Goal: Communication & Community: Answer question/provide support

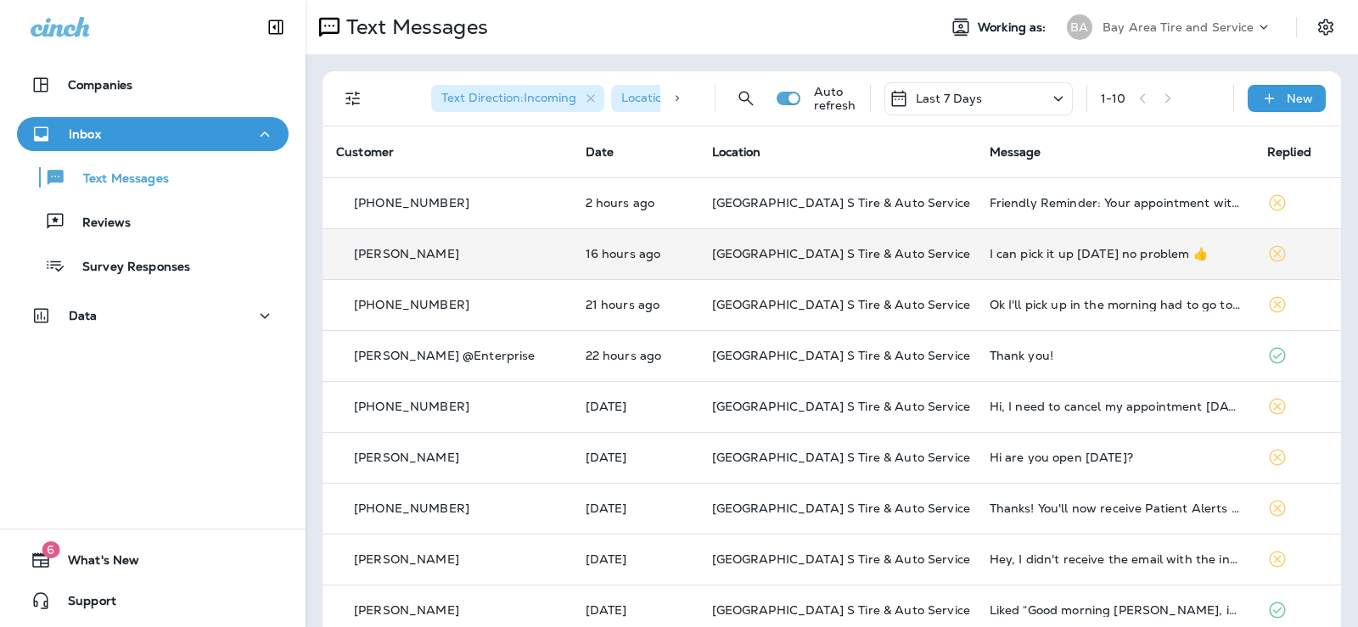
click at [990, 254] on div "I can pick it up [DATE] no problem 👍" at bounding box center [1115, 254] width 250 height 14
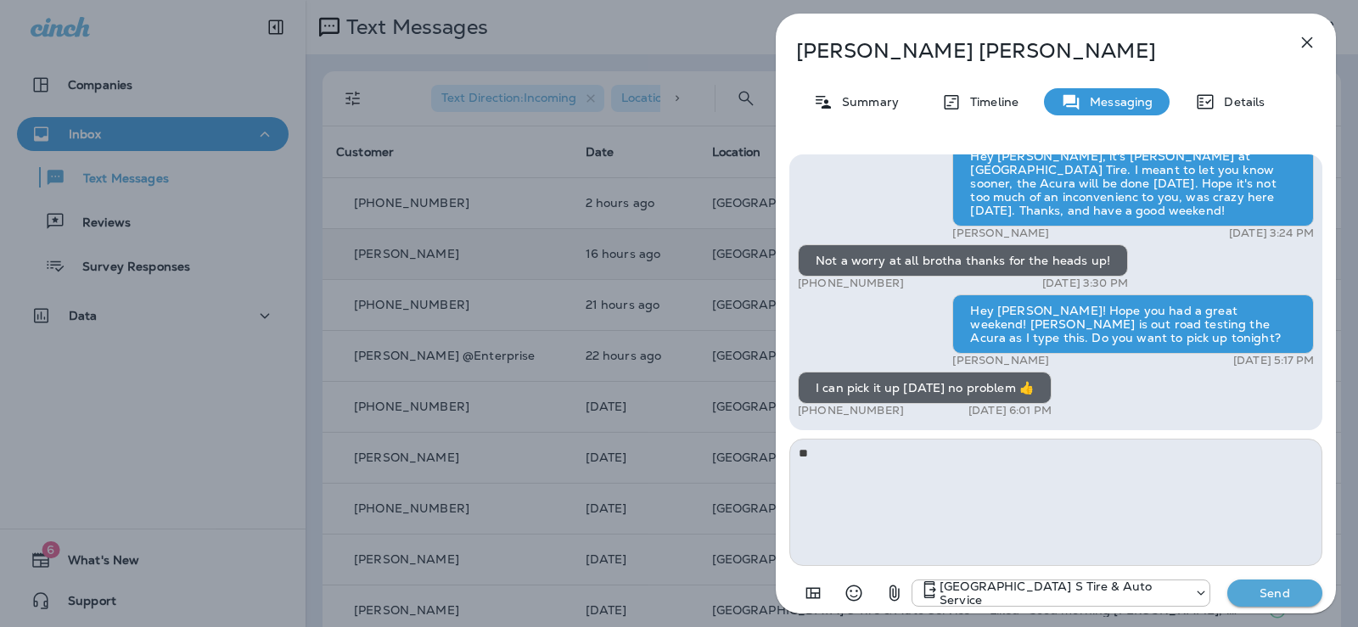
type textarea "*"
click at [854, 590] on icon "Select an emoji" at bounding box center [854, 593] width 20 height 20
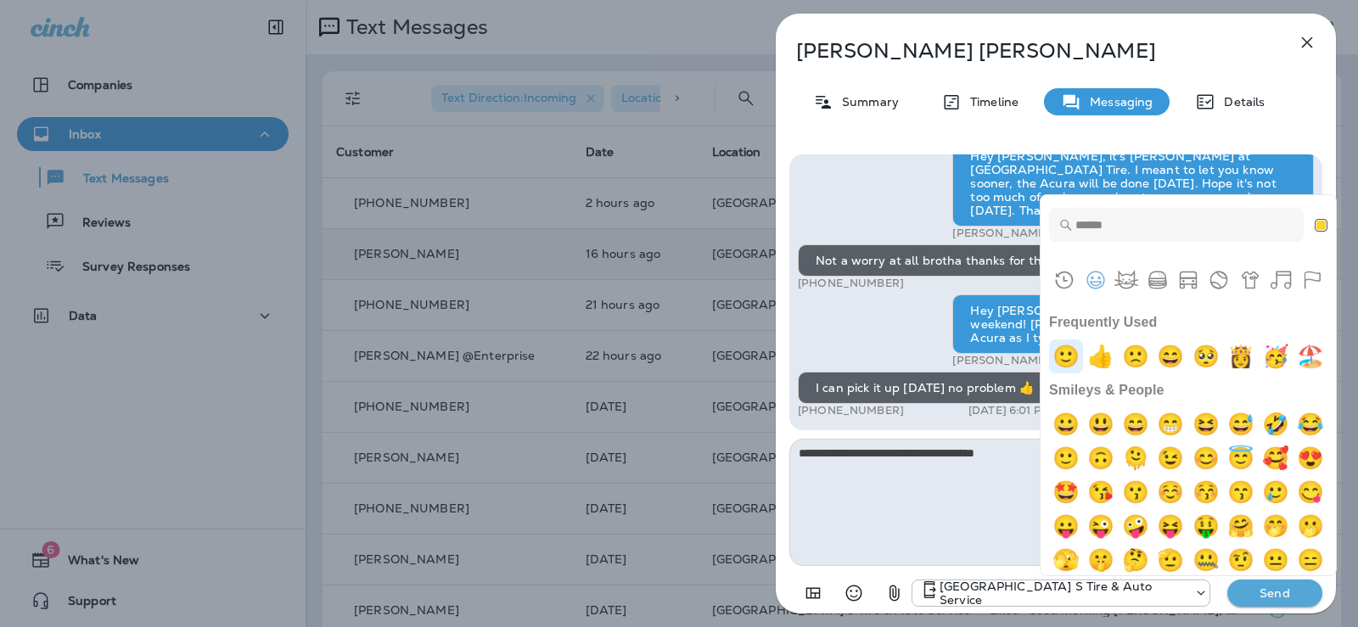
click at [1077, 355] on img "slightly smiling face" at bounding box center [1066, 357] width 34 height 34
type textarea "**********"
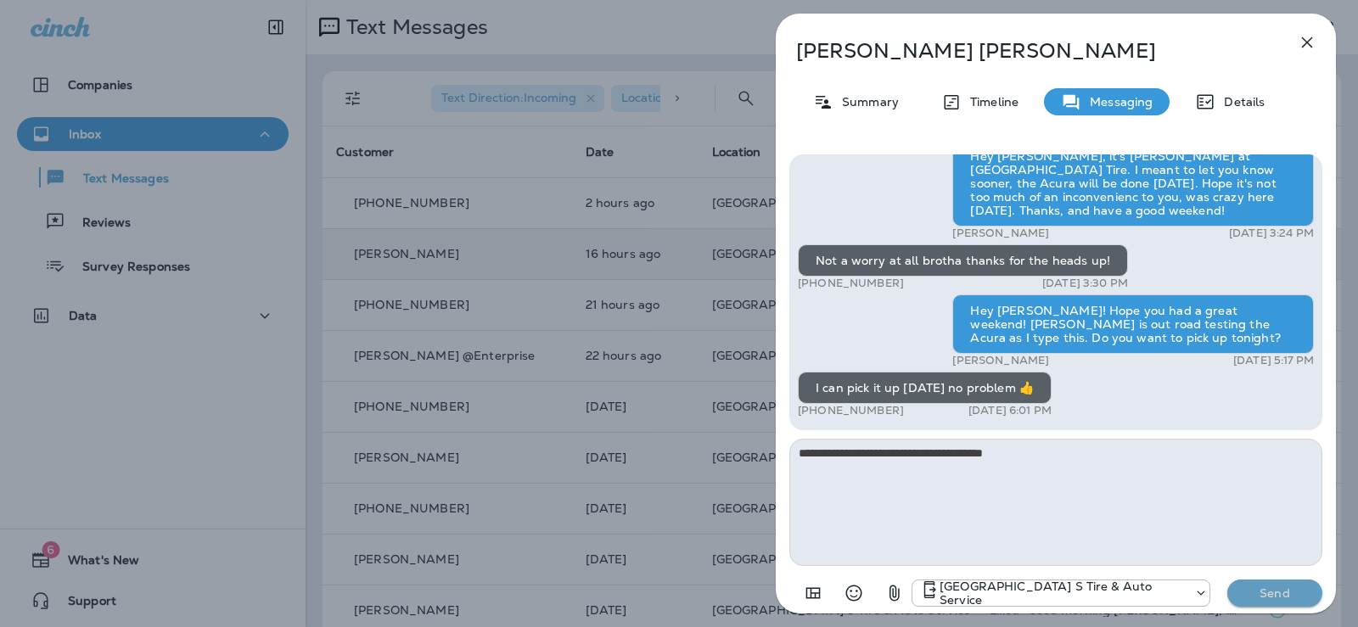
click at [1267, 594] on p "Send" at bounding box center [1274, 593] width 71 height 15
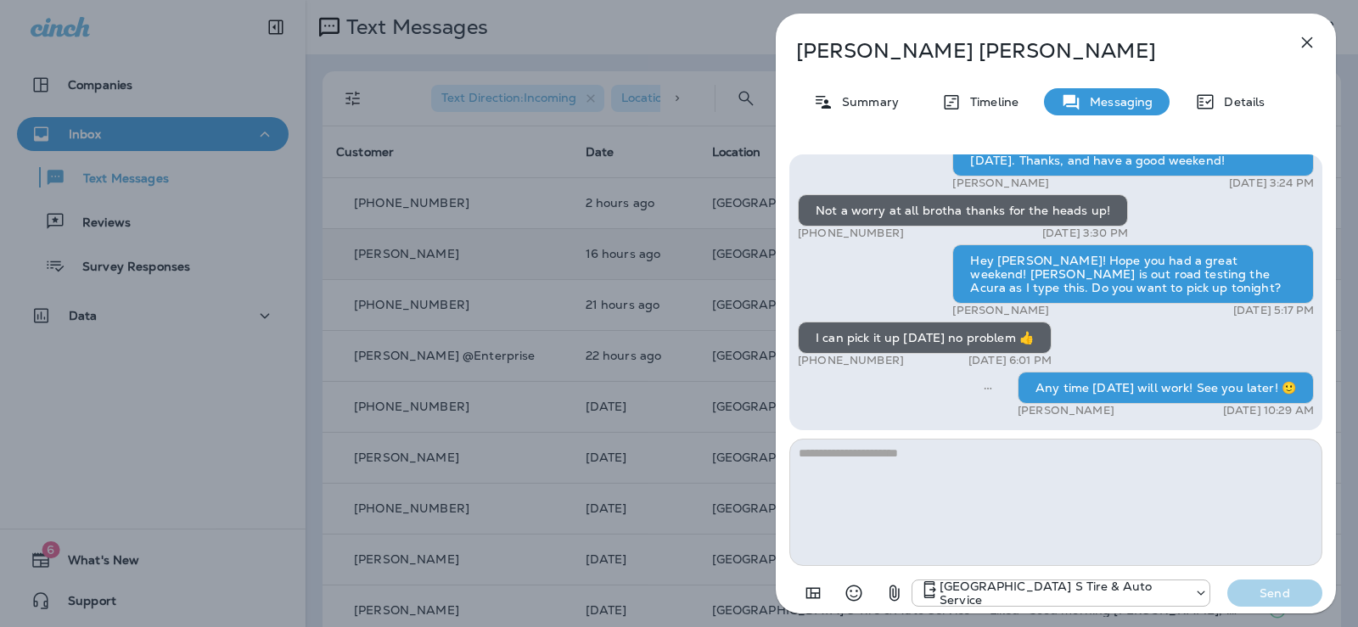
click at [262, 406] on div "[PERSON_NAME] Summary Timeline Messaging Details Thank you for stopping by BAY …" at bounding box center [679, 313] width 1358 height 627
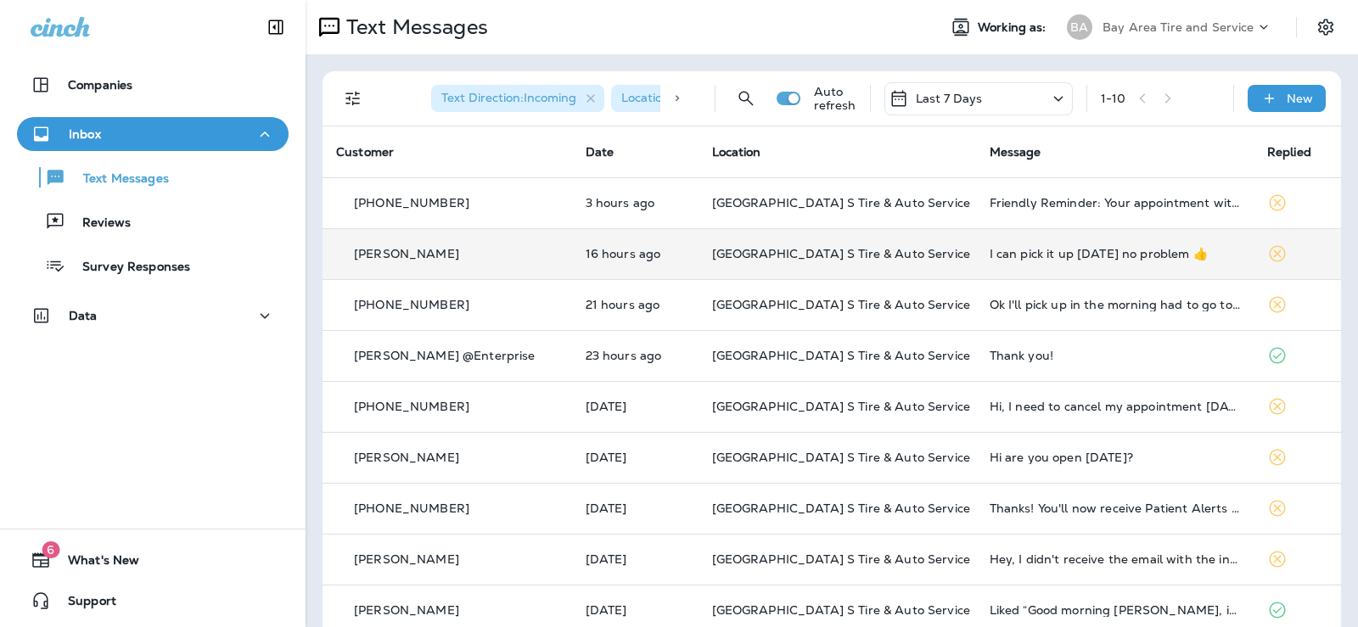
click at [1057, 250] on div "I can pick it up [DATE] no problem 👍" at bounding box center [1115, 254] width 250 height 14
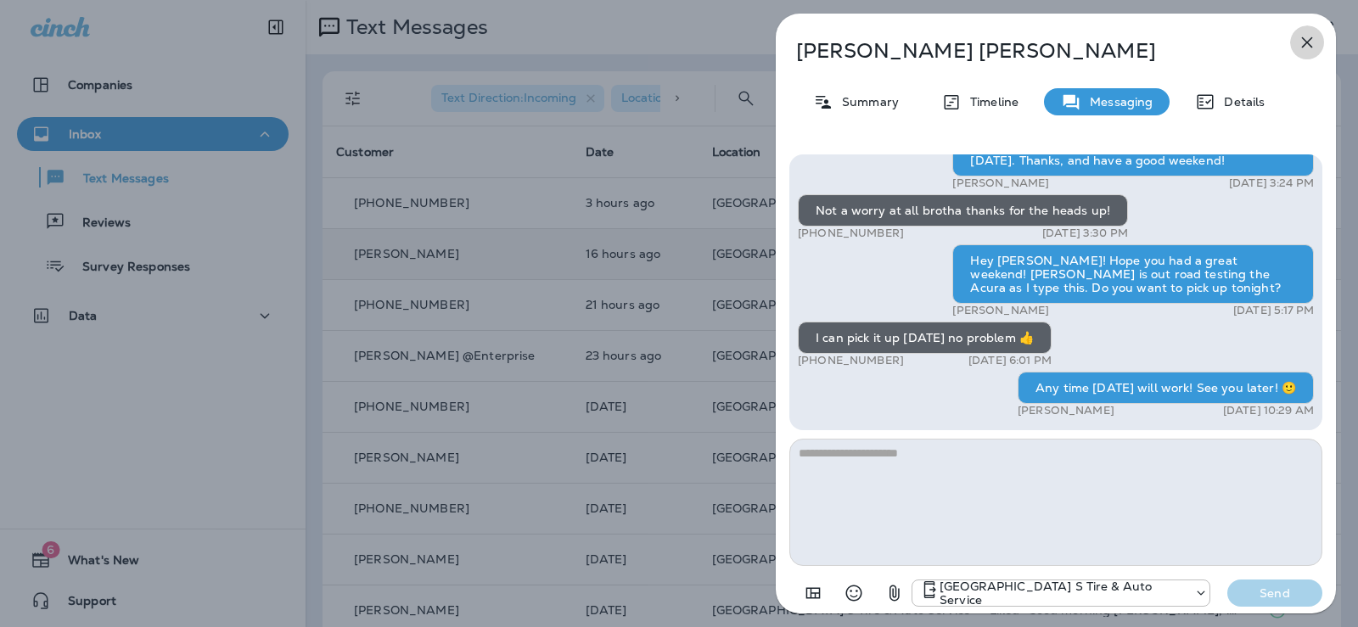
click at [1305, 46] on icon "button" at bounding box center [1307, 42] width 11 height 11
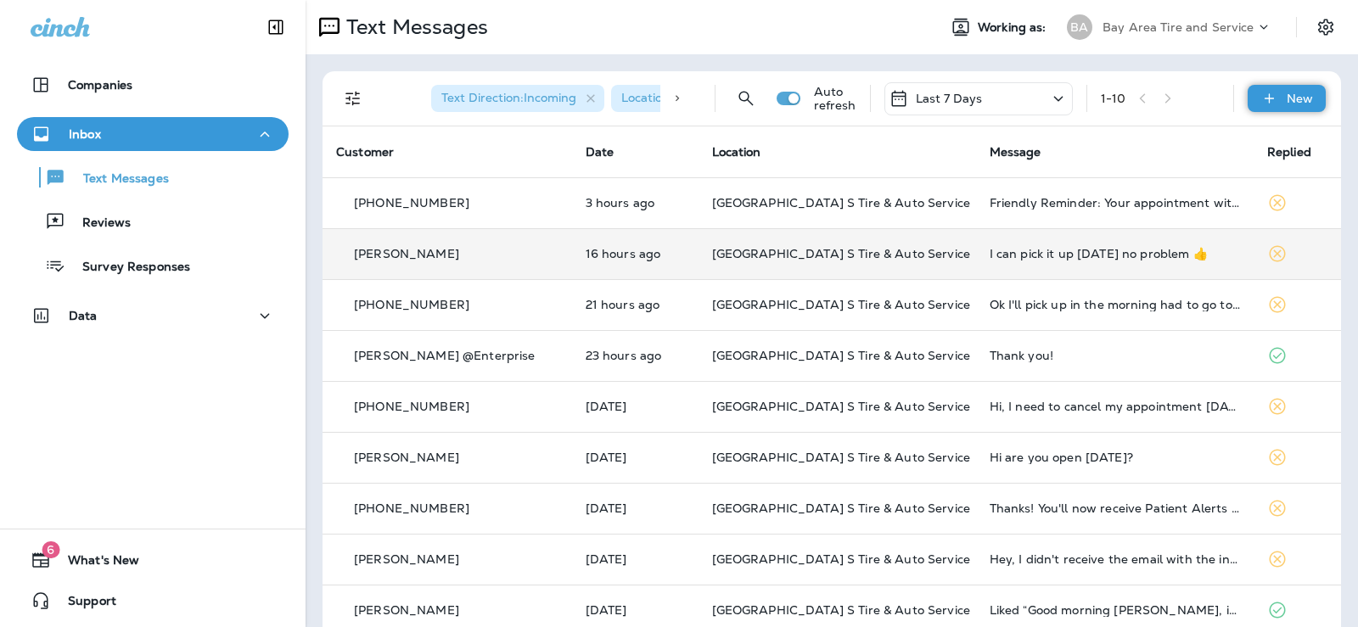
click at [1278, 87] on div "New" at bounding box center [1287, 98] width 78 height 27
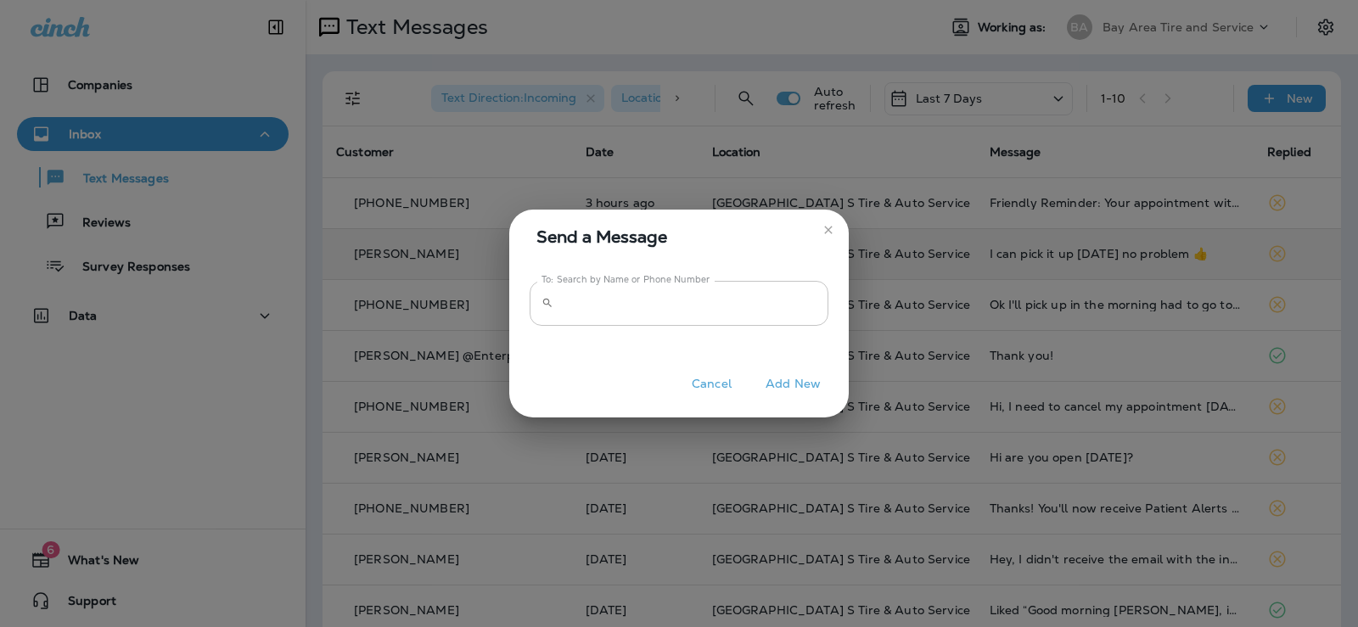
click at [550, 298] on icon at bounding box center [548, 303] width 12 height 12
click at [574, 295] on input "To: Search by Name or Phone Number" at bounding box center [694, 303] width 268 height 45
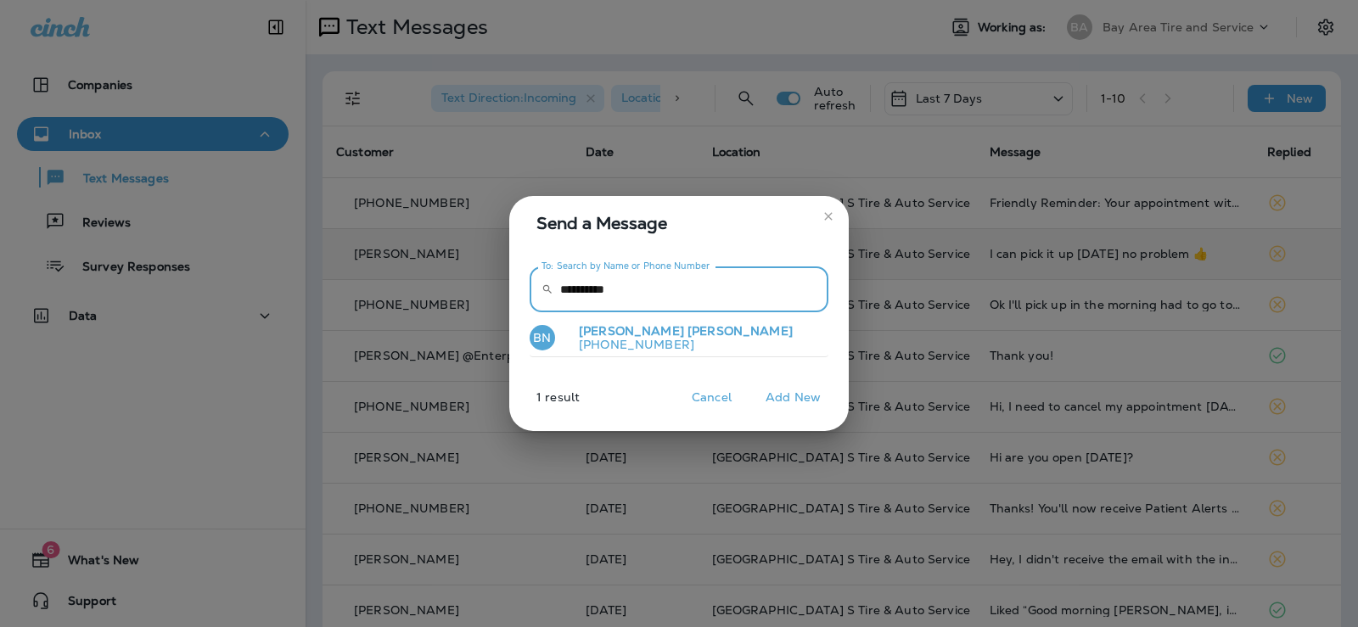
type input "**********"
click at [623, 338] on p "[PHONE_NUMBER]" at bounding box center [678, 345] width 227 height 14
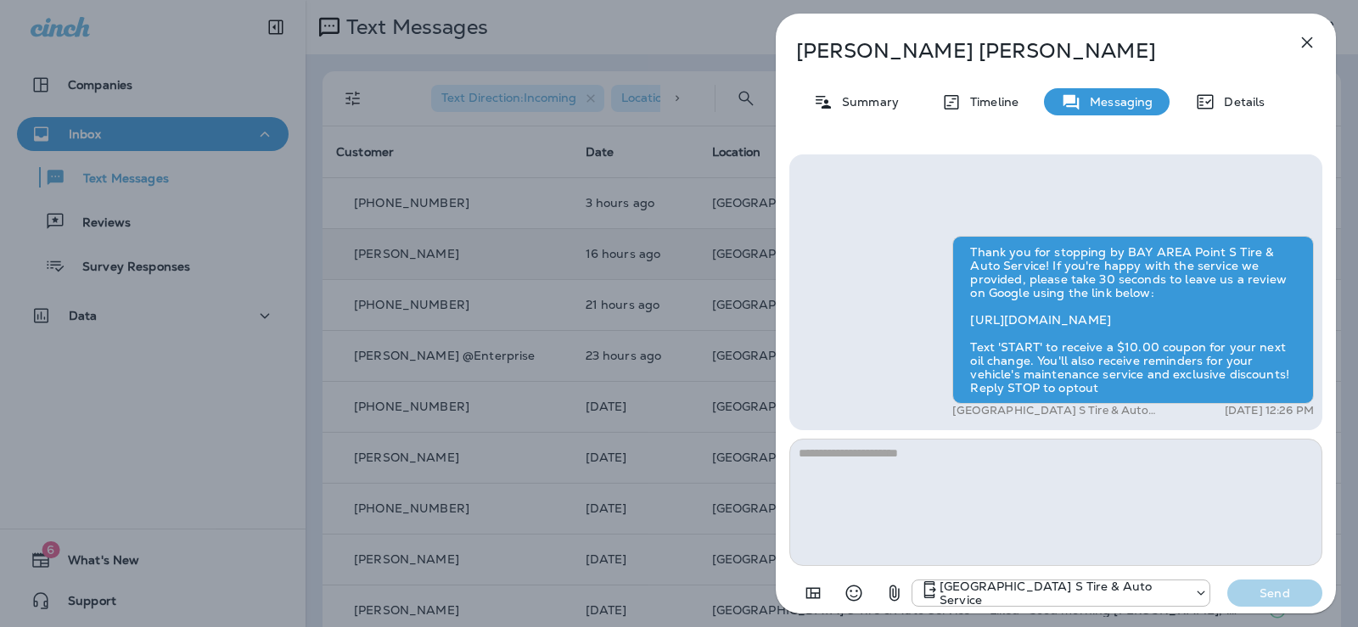
click at [846, 458] on textarea at bounding box center [1055, 502] width 533 height 127
type textarea "*"
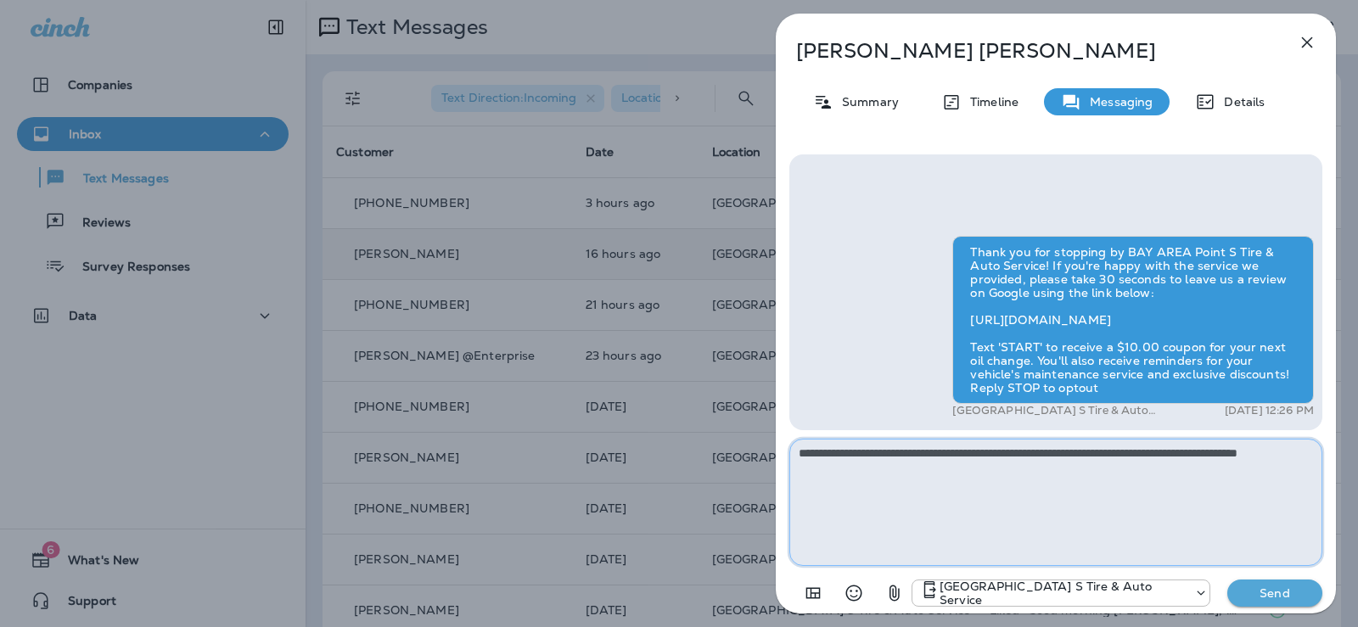
type textarea "**********"
click at [1280, 593] on p "Send" at bounding box center [1274, 593] width 71 height 15
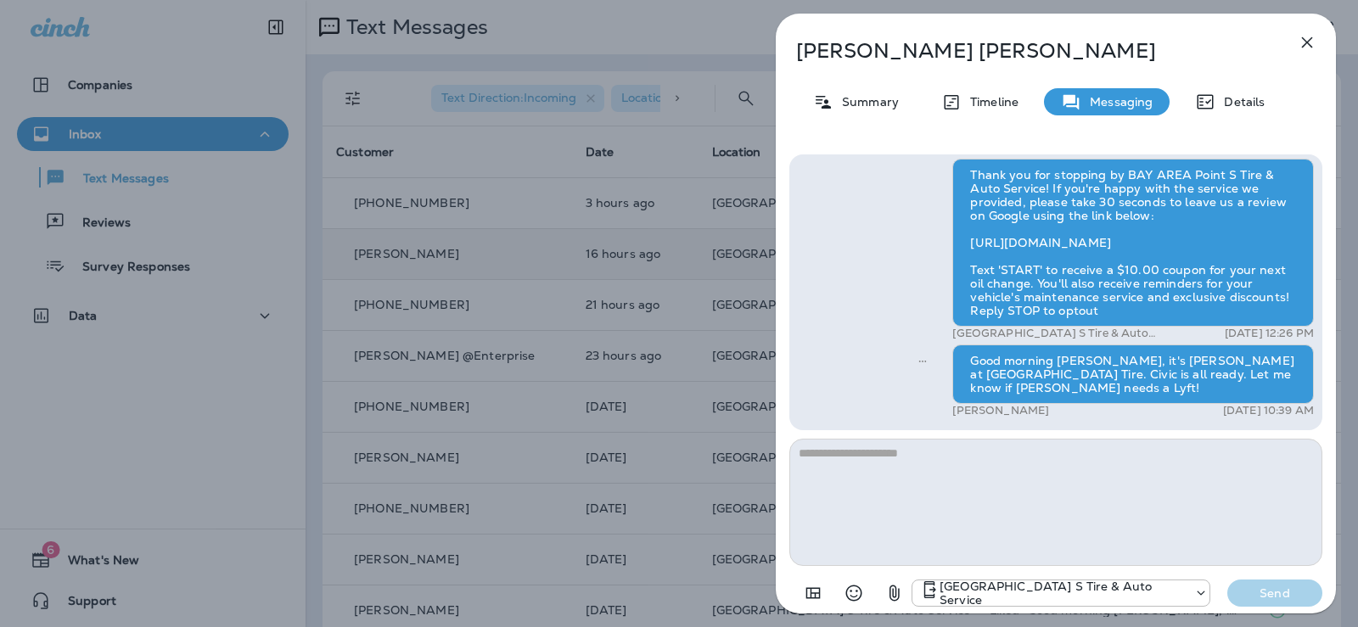
click at [130, 412] on div "[PERSON_NAME] Summary Timeline Messaging Details Thank you for stopping by BAY …" at bounding box center [679, 313] width 1358 height 627
